Goal: Check status: Check status

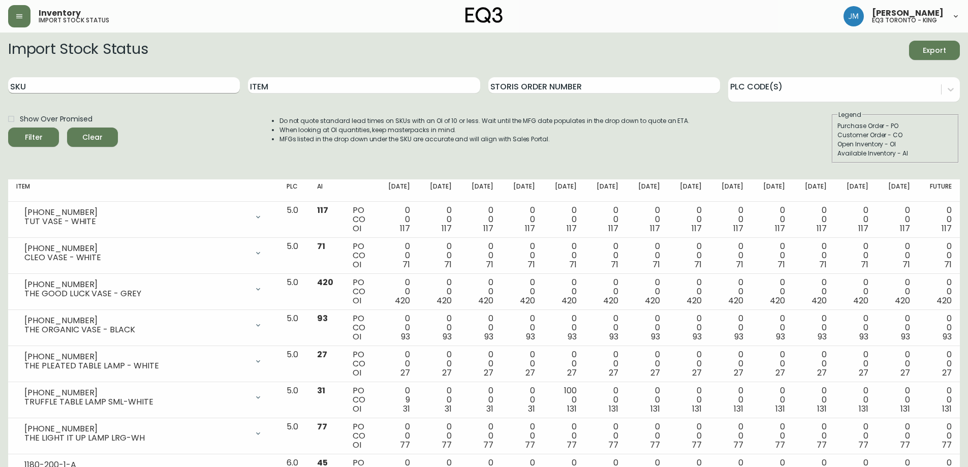
click at [92, 83] on input "SKU" at bounding box center [124, 85] width 232 height 16
paste input "3020-411-35-A"
type input "3020-411-35-A"
click at [8, 128] on button "Filter" at bounding box center [33, 137] width 51 height 19
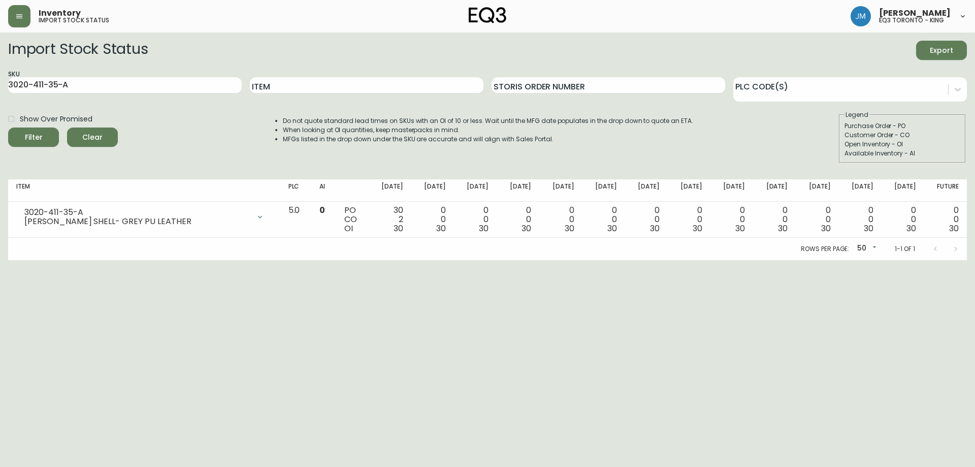
click at [71, 260] on html "Inventory import stock status [PERSON_NAME] eq3 [GEOGRAPHIC_DATA] - king Import…" at bounding box center [487, 130] width 975 height 260
drag, startPoint x: 83, startPoint y: 84, endPoint x: 6, endPoint y: 70, distance: 78.4
click at [0, 75] on main "Import Stock Status Export SKU 3020-411-35-A Item Storis Order Number PLC Code(…" at bounding box center [487, 147] width 975 height 228
paste input "3020-401-4-B"
type input "3020-401-4-B"
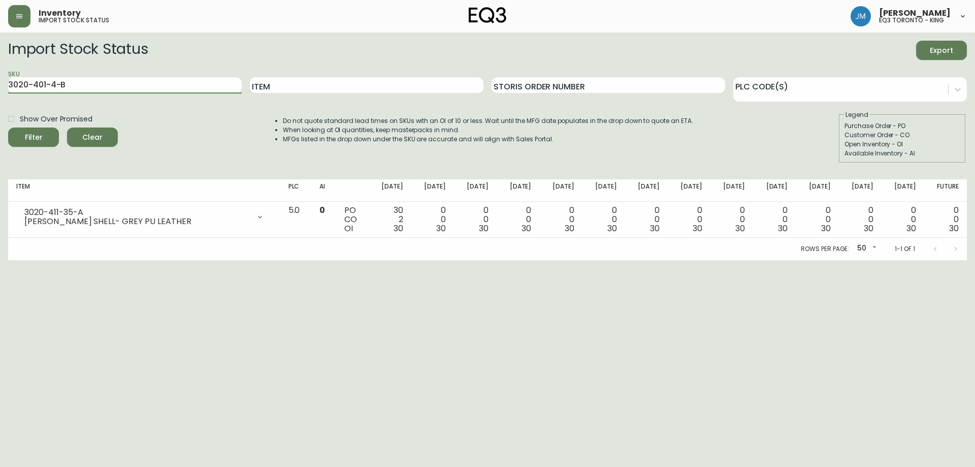
click at [8, 128] on button "Filter" at bounding box center [33, 137] width 51 height 19
click at [125, 260] on html "Inventory import stock status [PERSON_NAME] eq3 [GEOGRAPHIC_DATA] - king Import…" at bounding box center [487, 130] width 975 height 260
